Goal: Check status

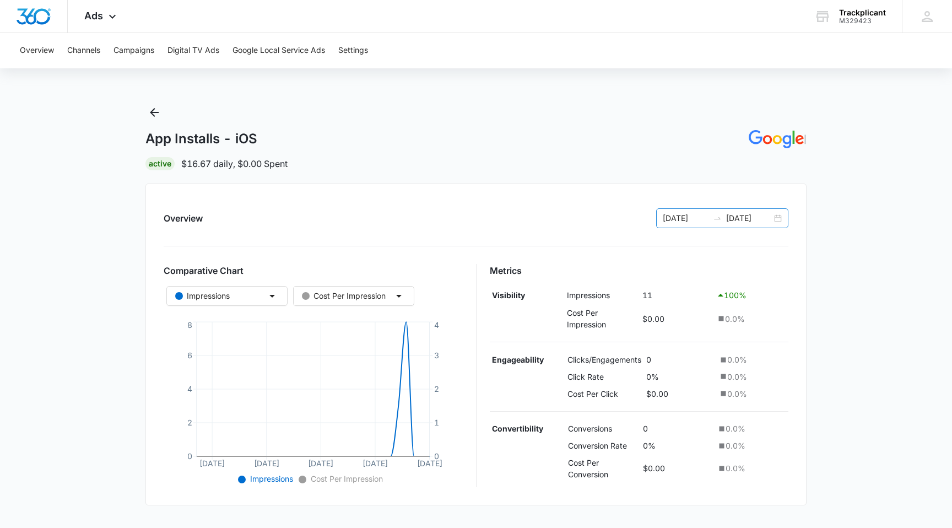
click at [712, 219] on div at bounding box center [718, 218] width 18 height 9
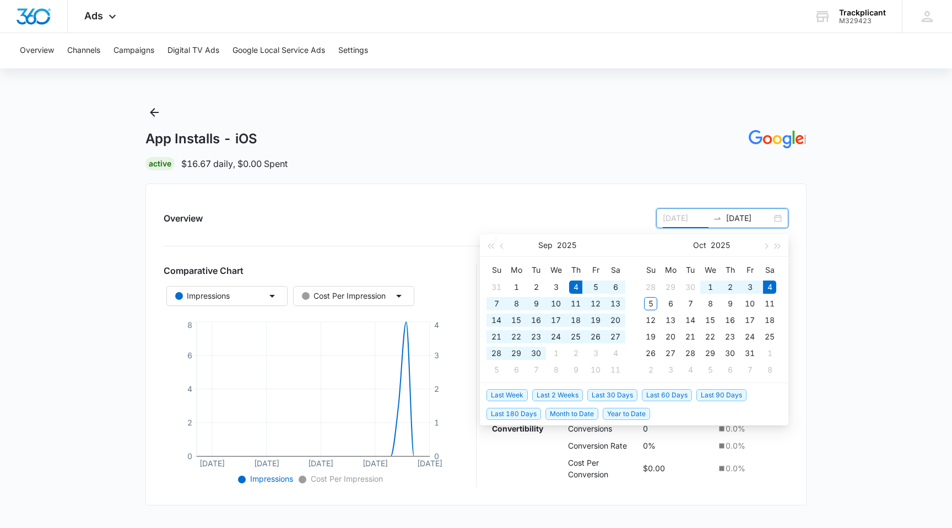
type input "[DATE]"
click at [626, 394] on span "Last 30 Days" at bounding box center [613, 395] width 50 height 12
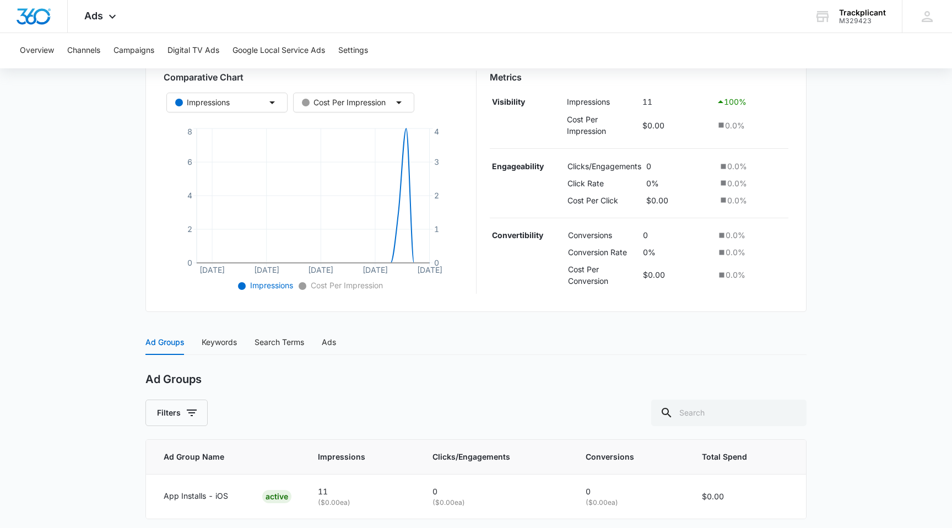
scroll to position [236, 0]
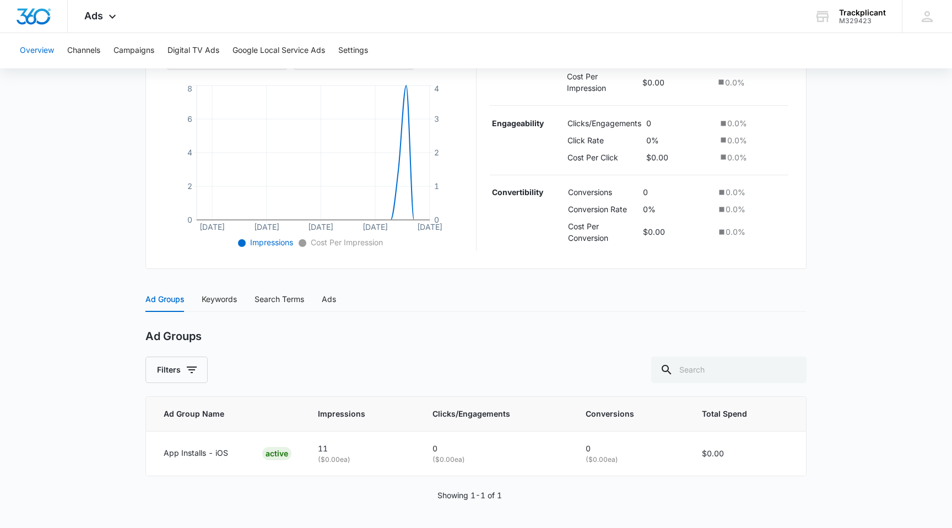
click at [43, 53] on button "Overview" at bounding box center [37, 50] width 34 height 35
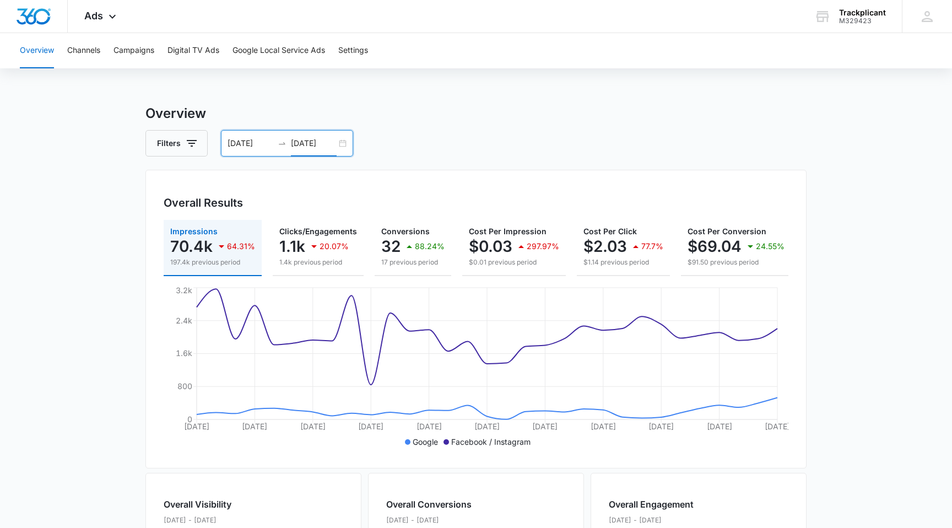
click at [314, 147] on input "[DATE]" at bounding box center [314, 143] width 46 height 12
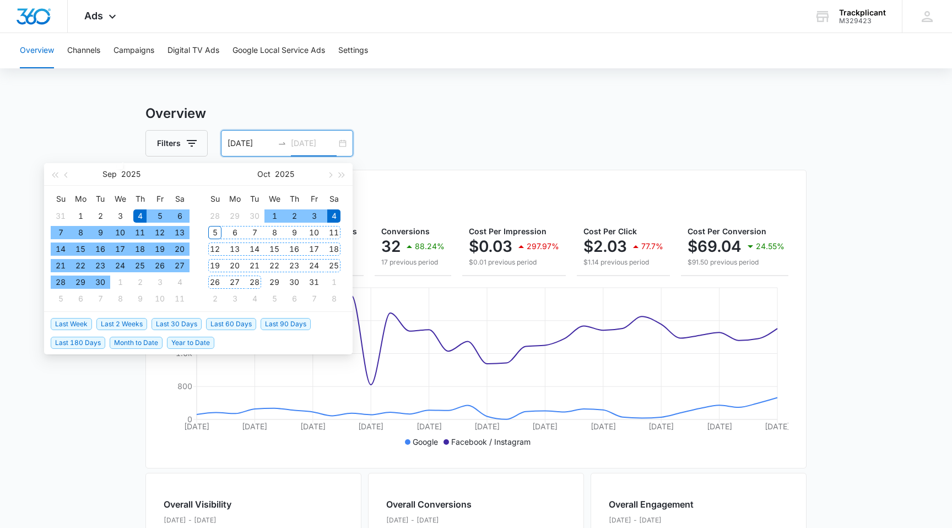
type input "[DATE]"
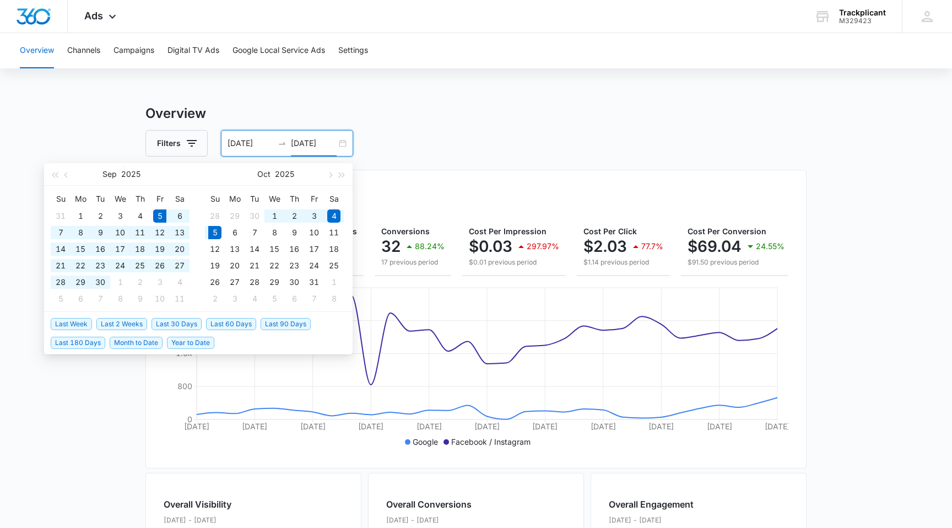
click at [191, 327] on span "Last 30 Days" at bounding box center [177, 324] width 50 height 12
type input "[DATE]"
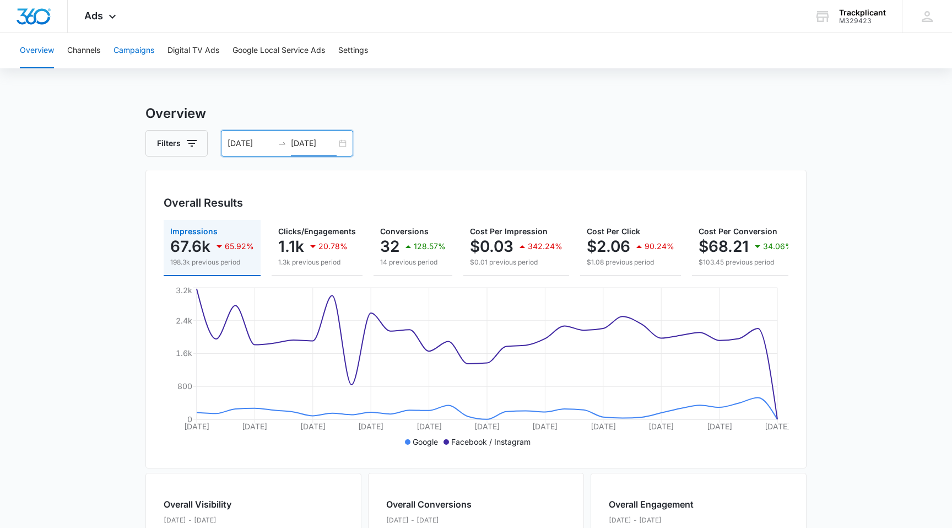
click at [135, 47] on button "Campaigns" at bounding box center [134, 50] width 41 height 35
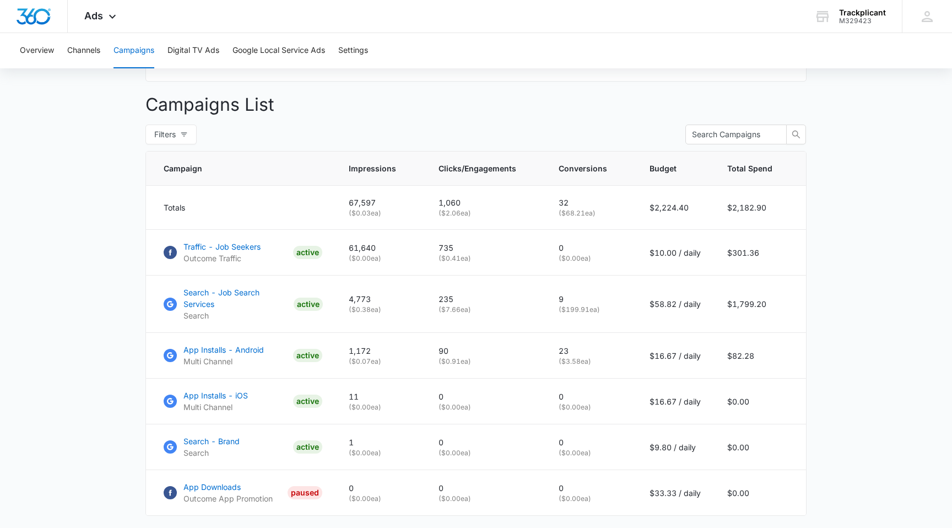
scroll to position [419, 0]
